Goal: Task Accomplishment & Management: Manage account settings

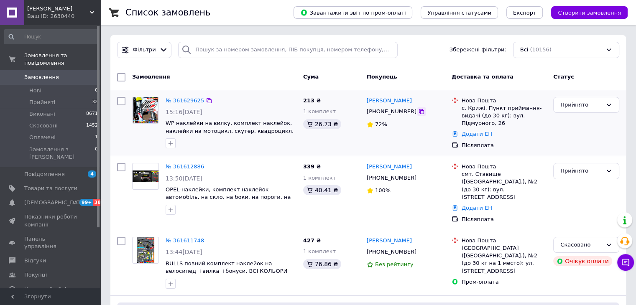
click at [418, 115] on icon at bounding box center [421, 111] width 7 height 7
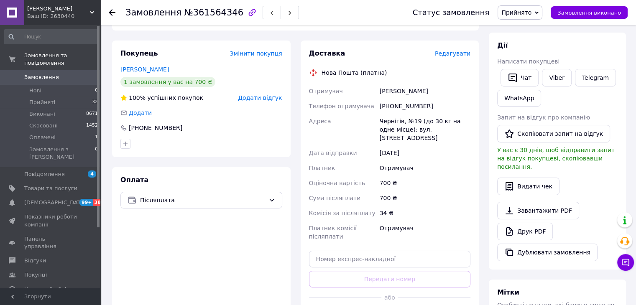
scroll to position [167, 0]
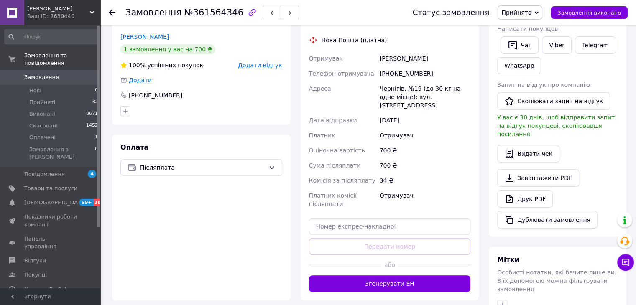
click at [401, 72] on div "[PHONE_NUMBER]" at bounding box center [425, 73] width 94 height 15
copy div "380689724679"
click at [384, 61] on div "Лазар Коля" at bounding box center [425, 58] width 94 height 15
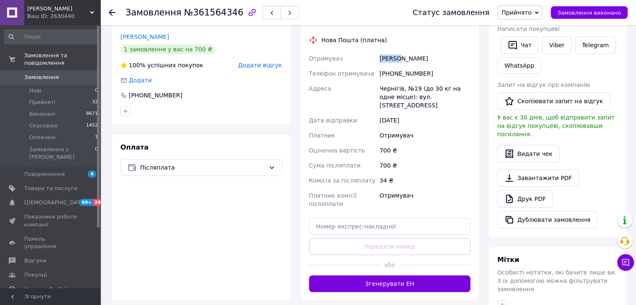
click at [384, 61] on div "Лазар Коля" at bounding box center [425, 58] width 94 height 15
copy div "Лазар"
click at [392, 90] on div "Чернігів, №19 (до 30 кг на одне місце): вул. Всіхсвятська, 5" at bounding box center [425, 97] width 94 height 32
copy div "Чернігів"
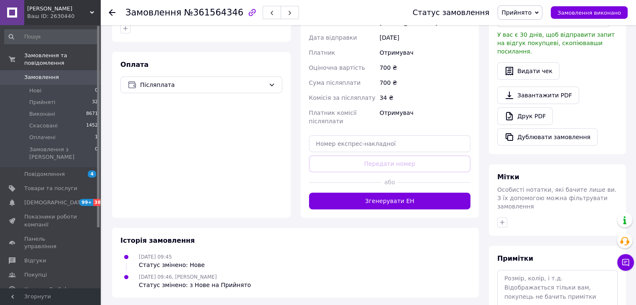
scroll to position [293, 0]
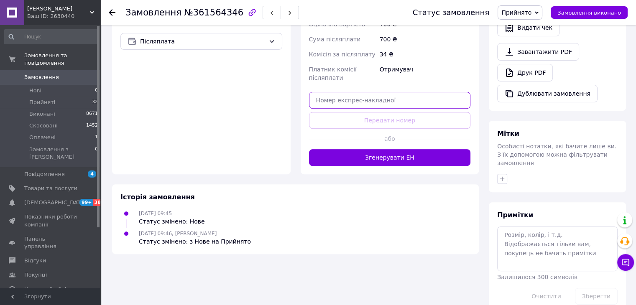
click at [381, 92] on input "text" at bounding box center [390, 100] width 162 height 17
paste input "20451247260691"
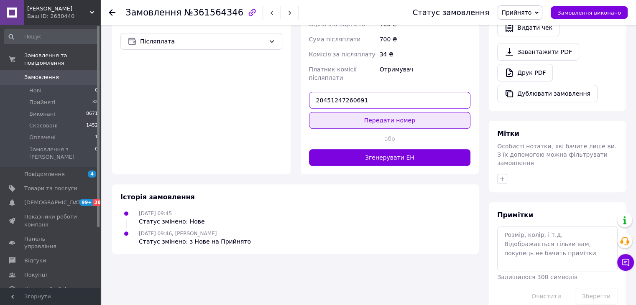
type input "20451247260691"
click at [382, 112] on button "Передати номер" at bounding box center [390, 120] width 162 height 17
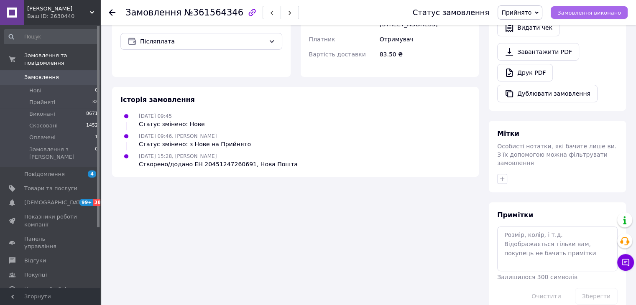
click at [580, 15] on span "Замовлення виконано" at bounding box center [589, 13] width 64 height 6
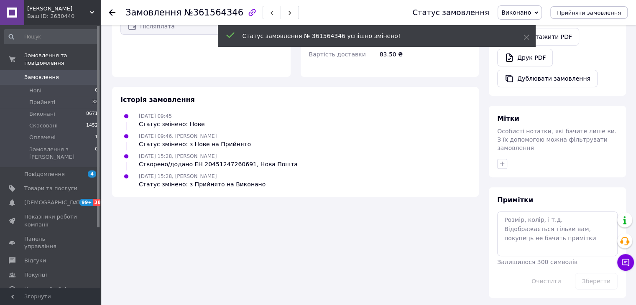
scroll to position [278, 0]
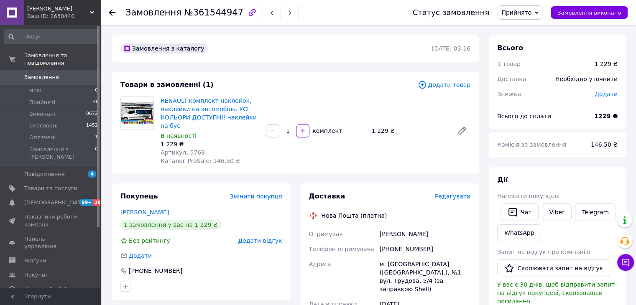
scroll to position [125, 0]
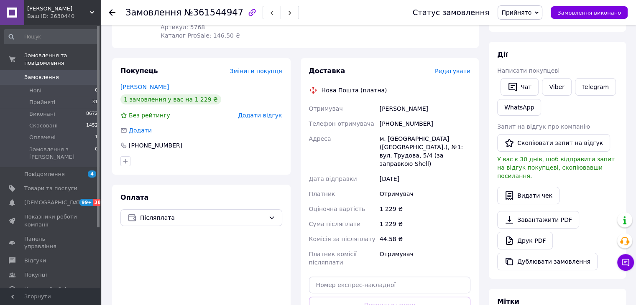
click at [398, 121] on div "[PHONE_NUMBER]" at bounding box center [425, 123] width 94 height 15
click at [398, 121] on div "+380680221856" at bounding box center [425, 123] width 94 height 15
copy div "380680221856"
click at [388, 110] on div "Святий Дмитро" at bounding box center [425, 108] width 94 height 15
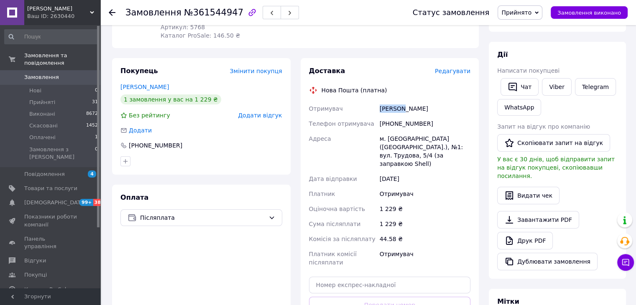
click at [388, 110] on div "Святий Дмитро" at bounding box center [425, 108] width 94 height 15
copy div "Святий"
click at [409, 111] on div "Святий Дмитро" at bounding box center [425, 108] width 94 height 15
copy div "Дмитро"
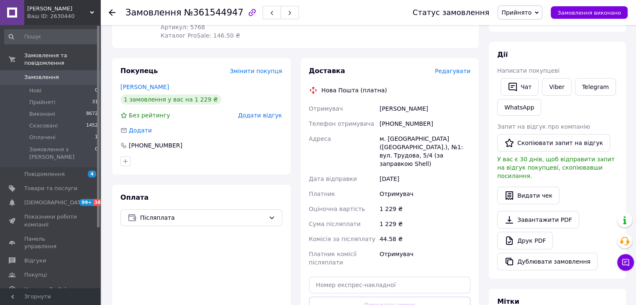
click at [399, 139] on div "м. Хмельницький (Хмельницька обл.), №1: вул. Трудова, 5/4 (за заправкою Shell)" at bounding box center [425, 151] width 94 height 40
copy div "Хмельницький"
click at [201, 10] on span "№361544947" at bounding box center [213, 13] width 59 height 10
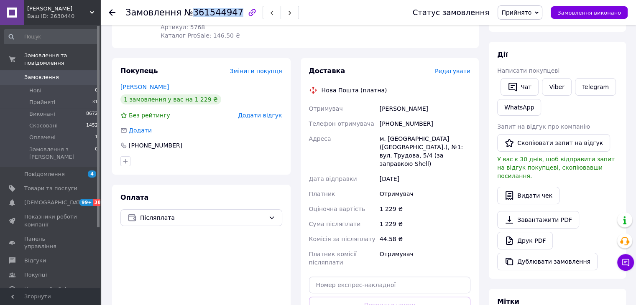
copy span "361544947"
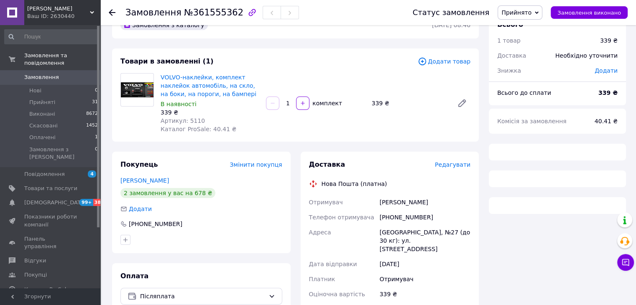
scroll to position [69, 0]
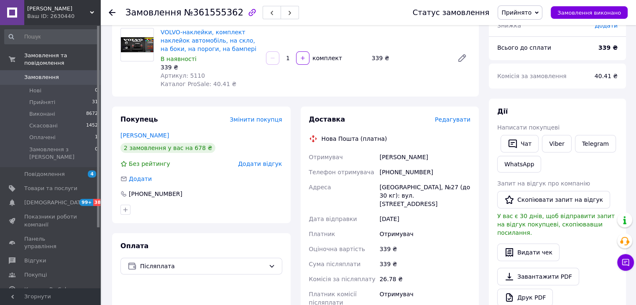
click at [400, 168] on div "[PHONE_NUMBER]" at bounding box center [425, 172] width 94 height 15
copy div "380686158236"
click at [387, 160] on div "[PERSON_NAME]" at bounding box center [425, 157] width 94 height 15
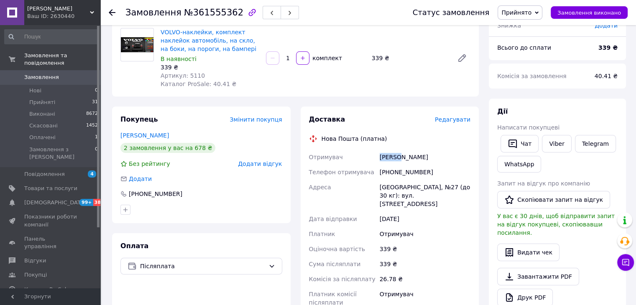
click at [387, 160] on div "[PERSON_NAME]" at bounding box center [425, 157] width 94 height 15
copy div "Бугор"
click at [386, 185] on div "Одеса, №27 (до 30 кг): вул. Новосельського, 64" at bounding box center [425, 196] width 94 height 32
copy div "Одеса"
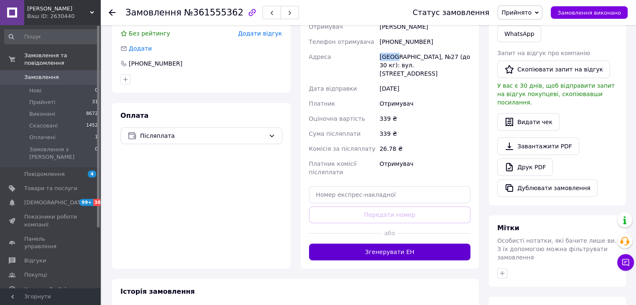
scroll to position [236, 0]
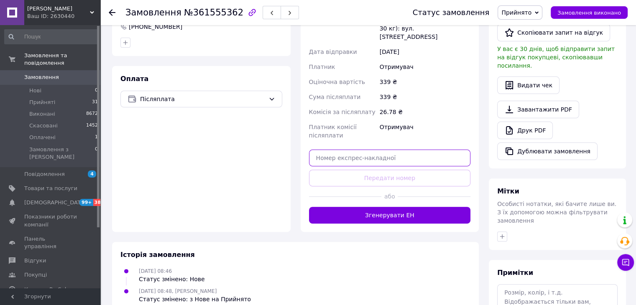
drag, startPoint x: 400, startPoint y: 150, endPoint x: 398, endPoint y: 163, distance: 12.6
click at [400, 151] on input "text" at bounding box center [390, 158] width 162 height 17
paste input "20451247352890"
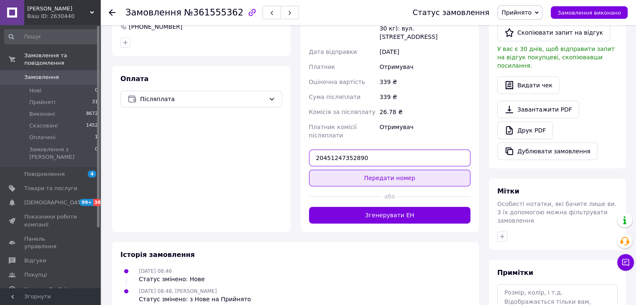
type input "20451247352890"
click at [395, 170] on button "Передати номер" at bounding box center [390, 178] width 162 height 17
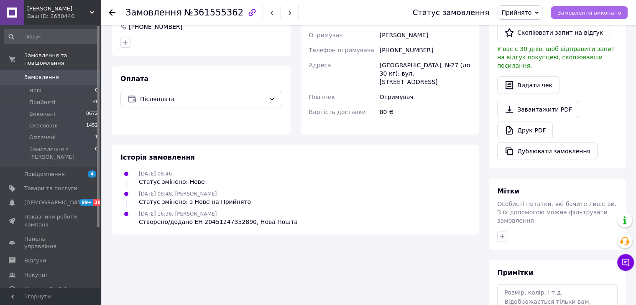
click at [612, 16] on span "Замовлення виконано" at bounding box center [589, 13] width 64 height 6
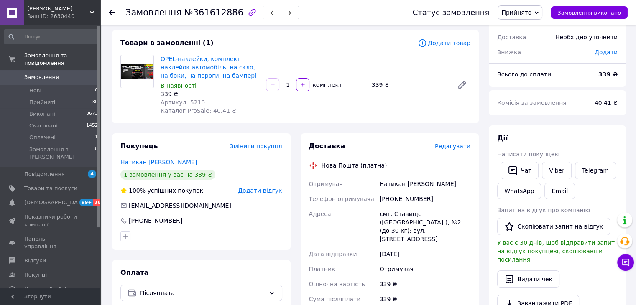
scroll to position [84, 0]
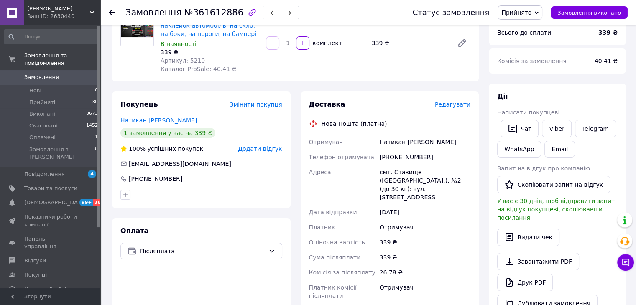
click at [403, 158] on div "[PHONE_NUMBER]" at bounding box center [425, 157] width 94 height 15
copy div "[PHONE_NUMBER]"
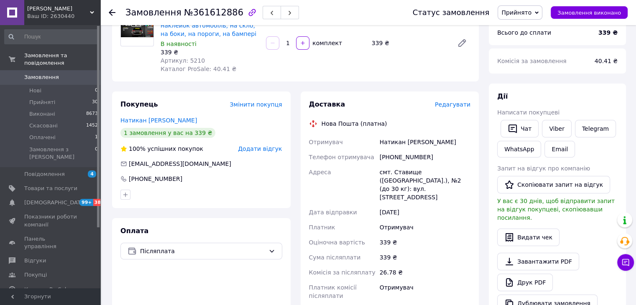
click at [385, 144] on div "Натикан [PERSON_NAME]" at bounding box center [425, 142] width 94 height 15
copy div "Натикан"
click at [409, 142] on div "Натикан [PERSON_NAME]" at bounding box center [425, 142] width 94 height 15
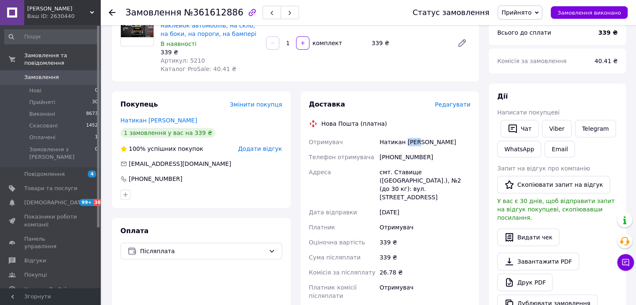
copy div "[PERSON_NAME]"
drag, startPoint x: 440, startPoint y: 171, endPoint x: 365, endPoint y: 170, distance: 75.6
click at [365, 170] on div "Отримувач Натикан Олег Телефон отримувача +380976252988 Адреса смт. Ставище (Ки…" at bounding box center [389, 219] width 165 height 169
copy div "Адреса смт. Ставище (Київська"
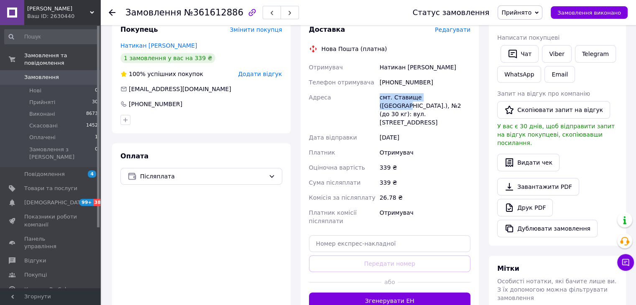
scroll to position [209, 0]
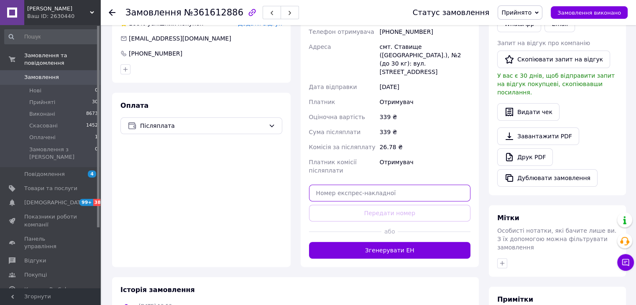
click at [372, 185] on input "text" at bounding box center [390, 193] width 162 height 17
paste input "20451247354683"
type input "20451247354683"
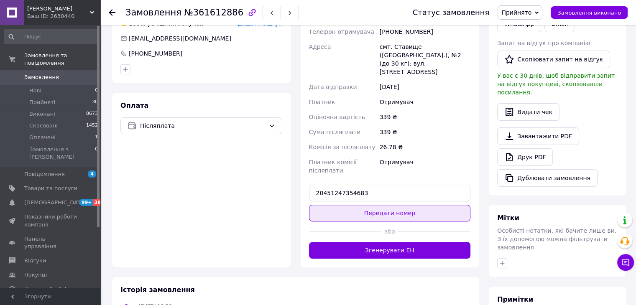
click at [371, 205] on button "Передати номер" at bounding box center [390, 213] width 162 height 17
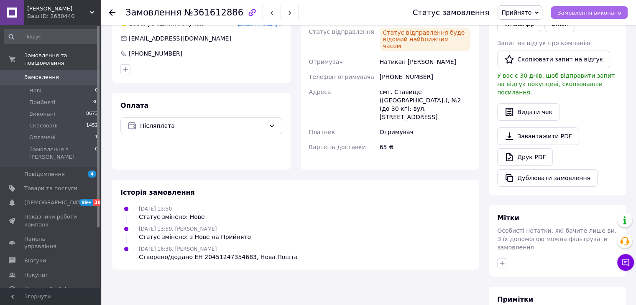
click at [580, 15] on span "Замовлення виконано" at bounding box center [589, 13] width 64 height 6
